Goal: Task Accomplishment & Management: Use online tool/utility

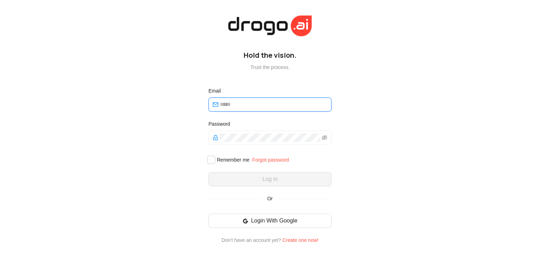
type input "**********"
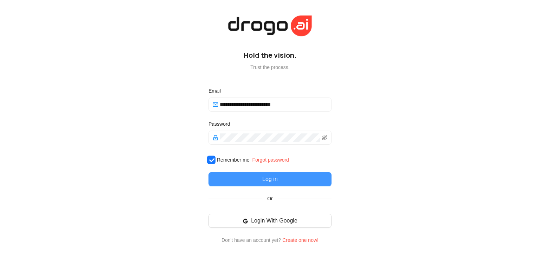
click at [239, 177] on button "Log in" at bounding box center [270, 179] width 123 height 14
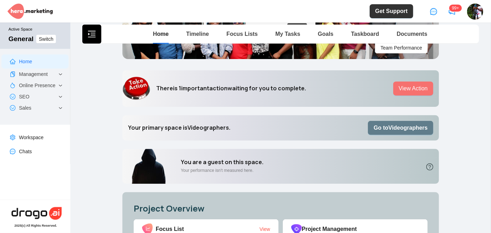
scroll to position [91, 0]
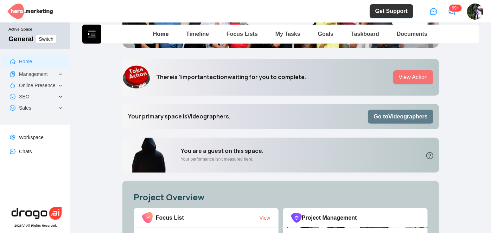
click at [388, 119] on b "Go to Videographers" at bounding box center [400, 117] width 54 height 6
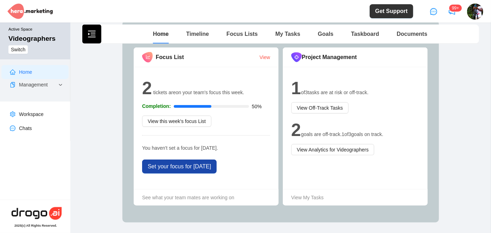
scroll to position [279, 0]
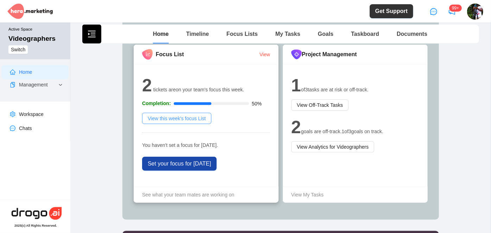
click at [183, 117] on span "View this week's focus List" at bounding box center [177, 119] width 58 height 8
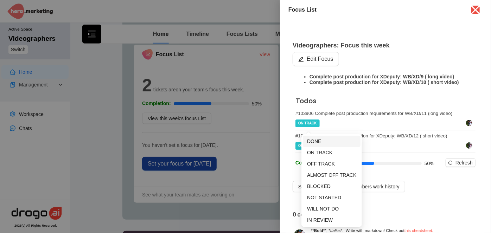
click at [315, 143] on span "DONE" at bounding box center [314, 142] width 14 height 6
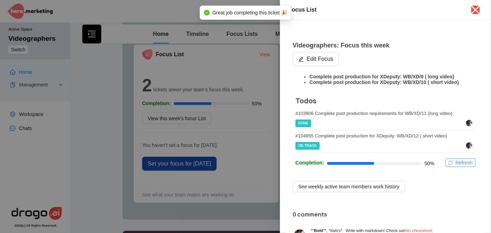
click at [460, 167] on span "Refresh" at bounding box center [463, 163] width 17 height 8
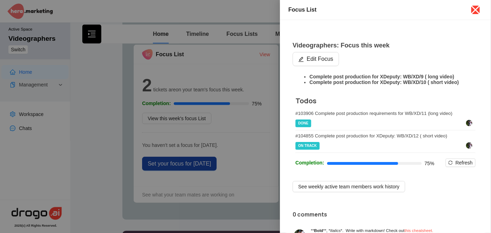
click at [474, 9] on icon "close" at bounding box center [475, 10] width 9 height 9
